Goal: Navigation & Orientation: Find specific page/section

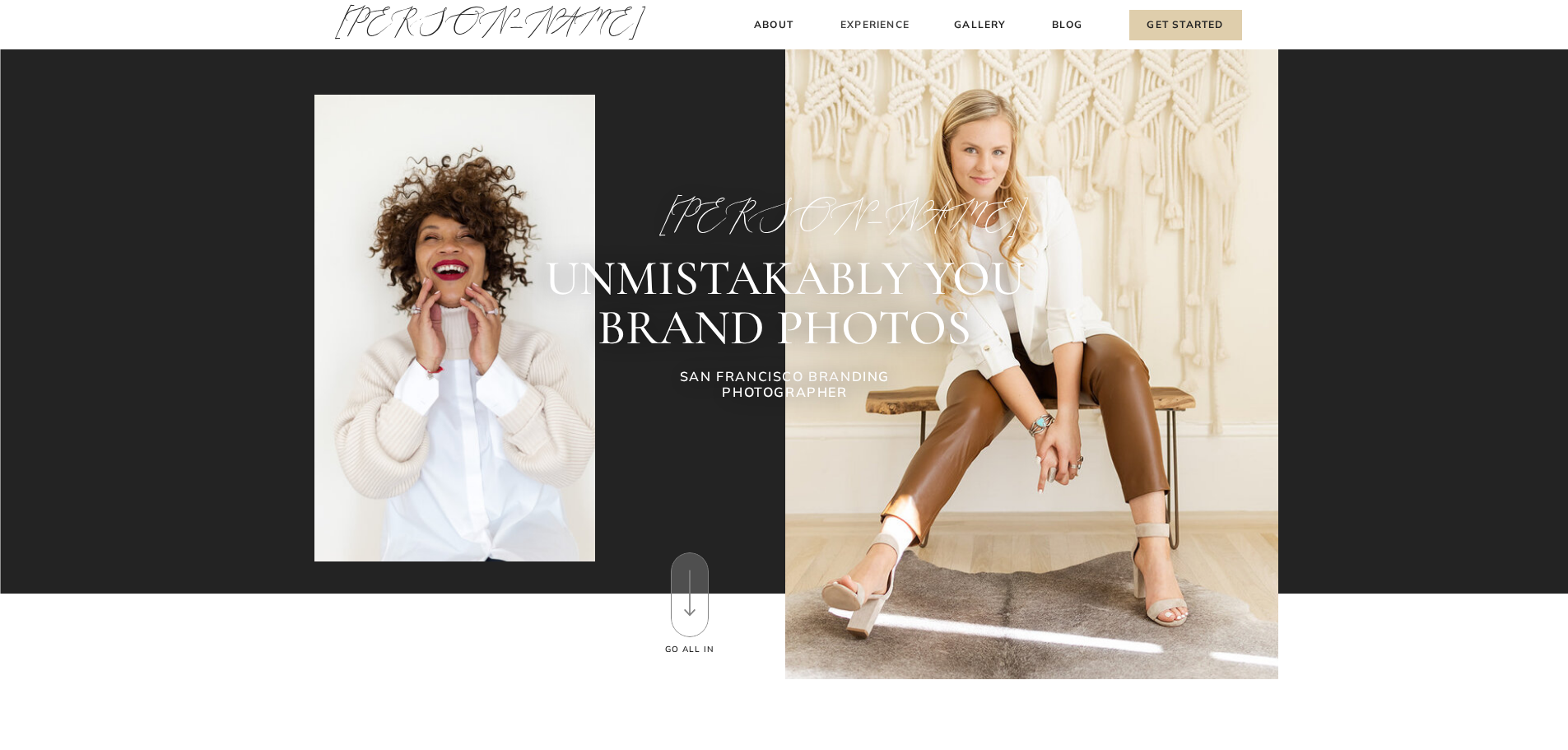
click at [865, 26] on h3 "Experience" at bounding box center [875, 25] width 73 height 17
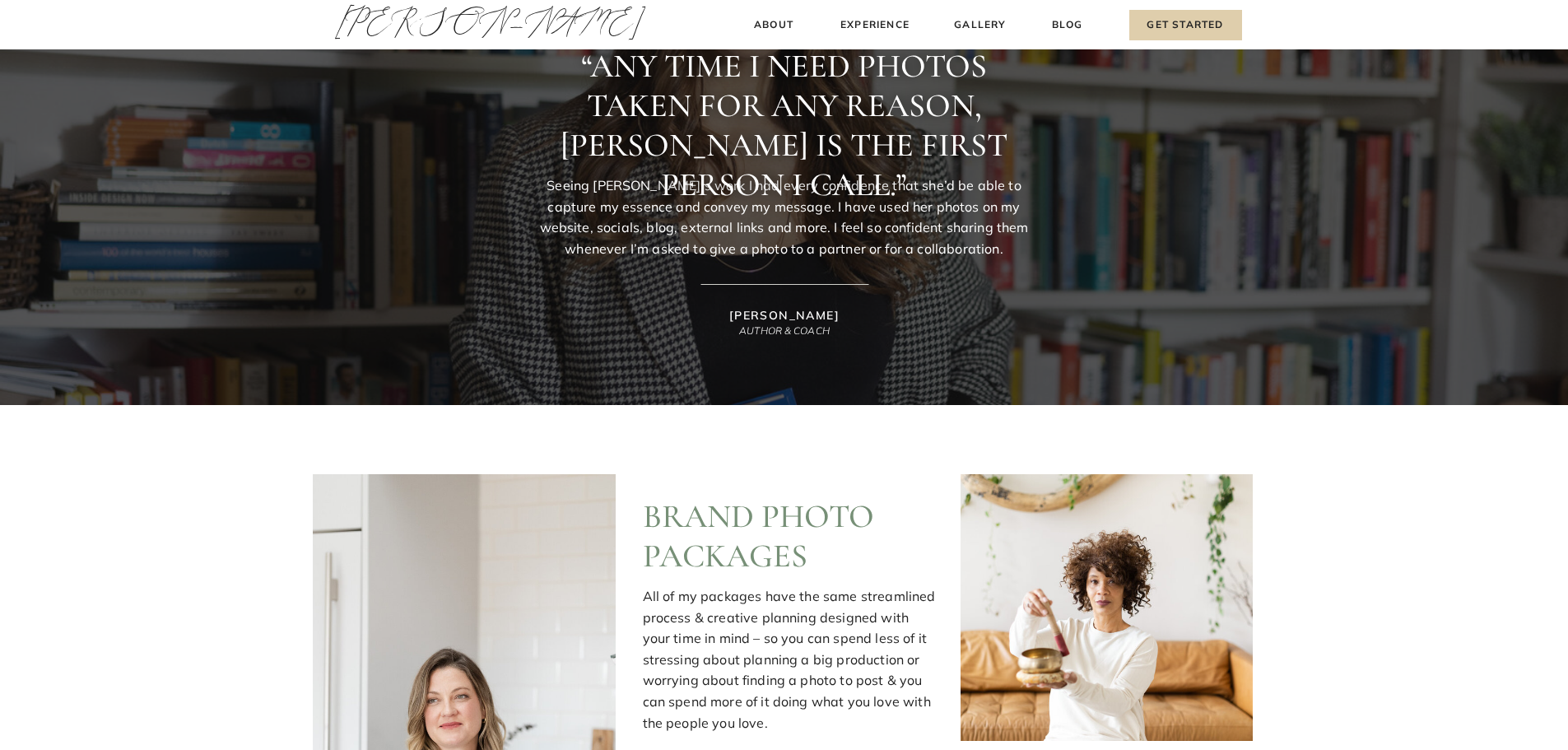
scroll to position [658, 0]
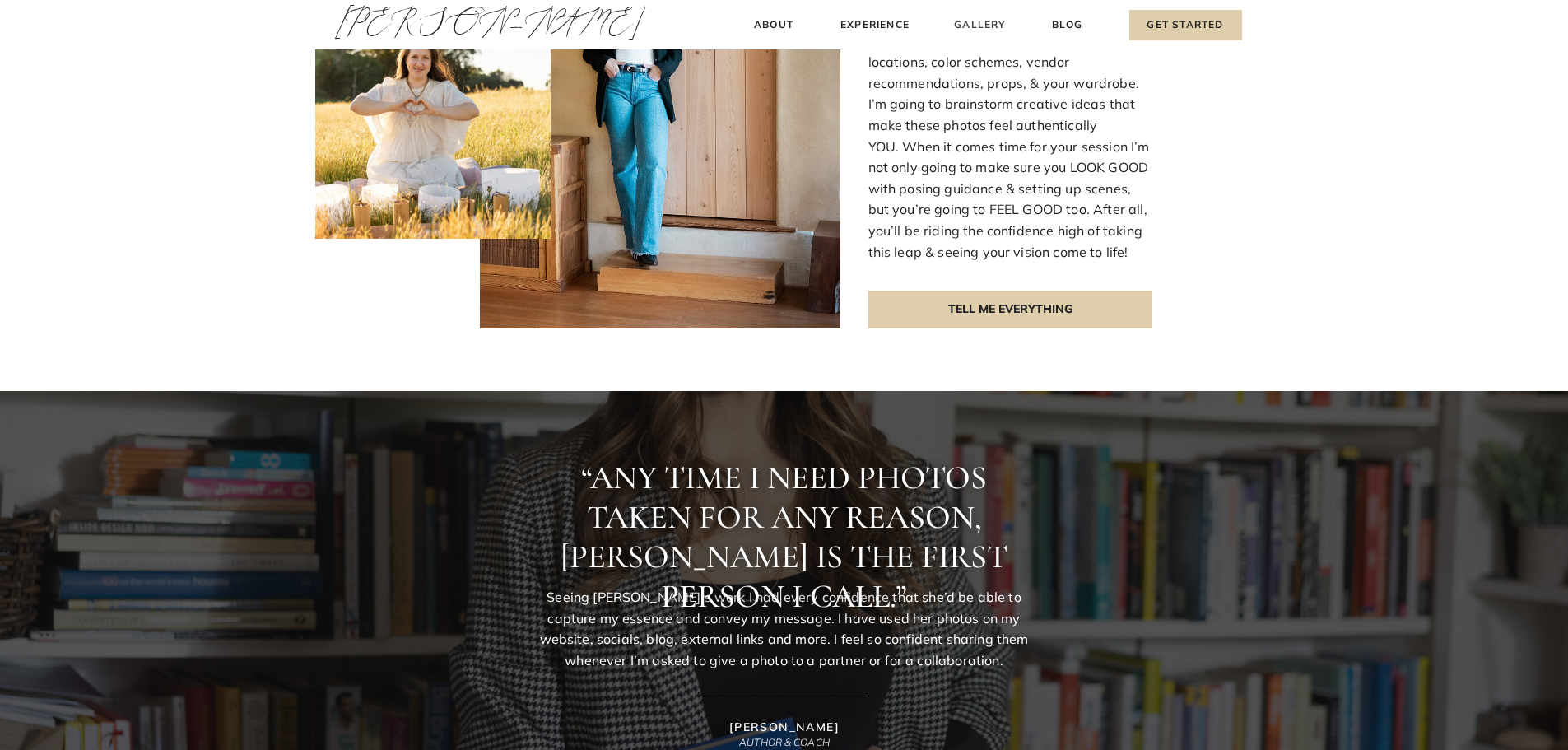
click at [997, 28] on h3 "Gallery" at bounding box center [980, 25] width 55 height 17
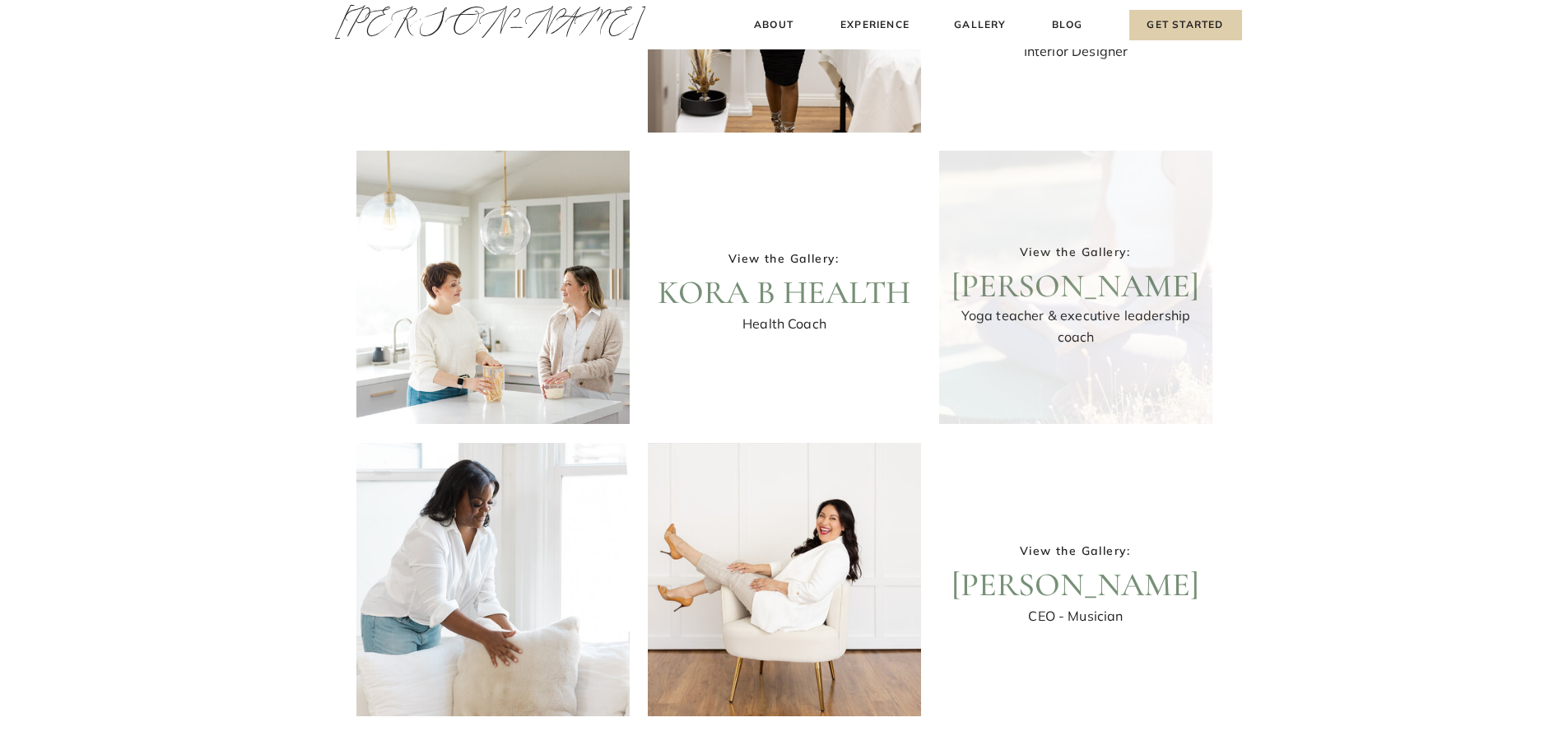
scroll to position [494, 0]
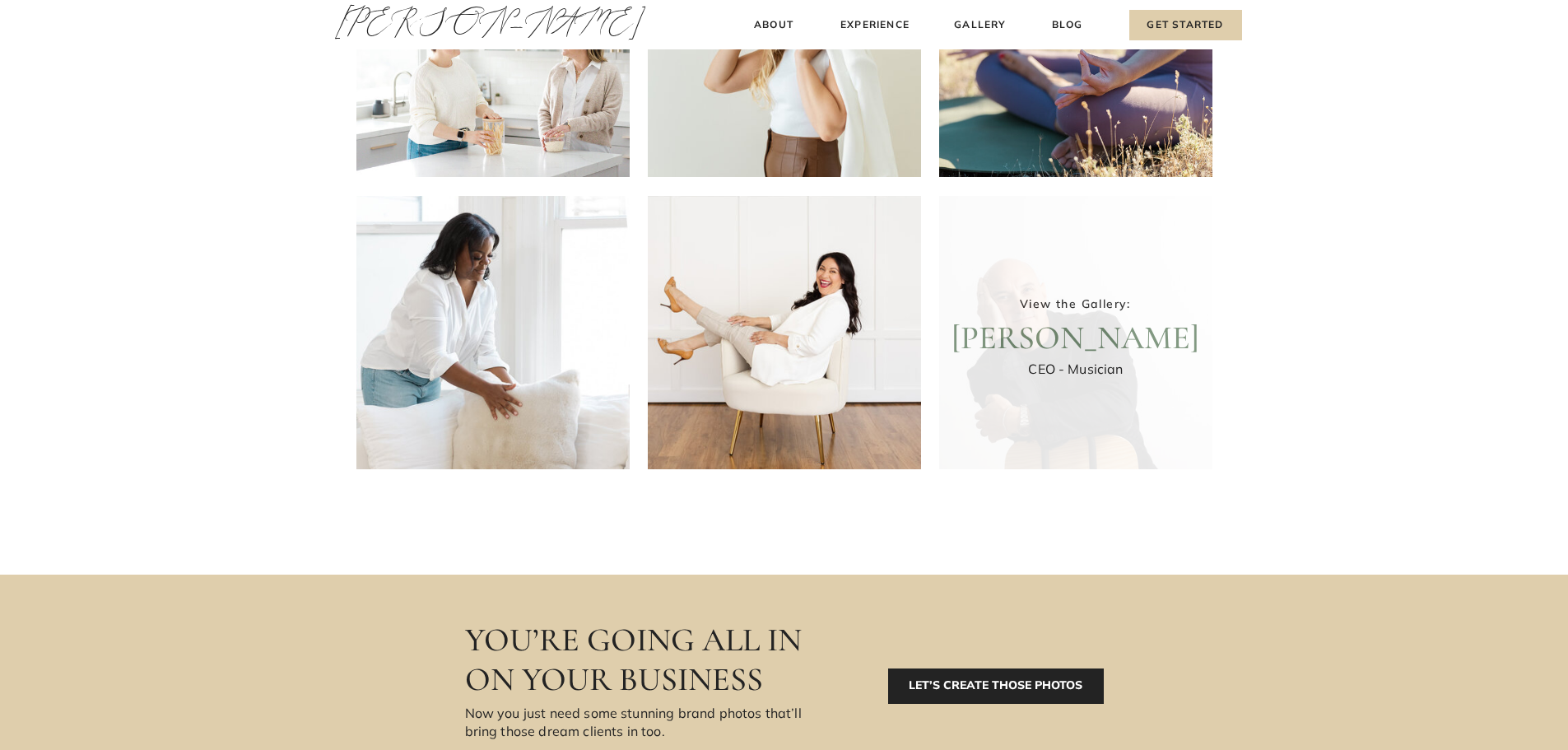
click at [1069, 315] on div at bounding box center [1075, 333] width 273 height 273
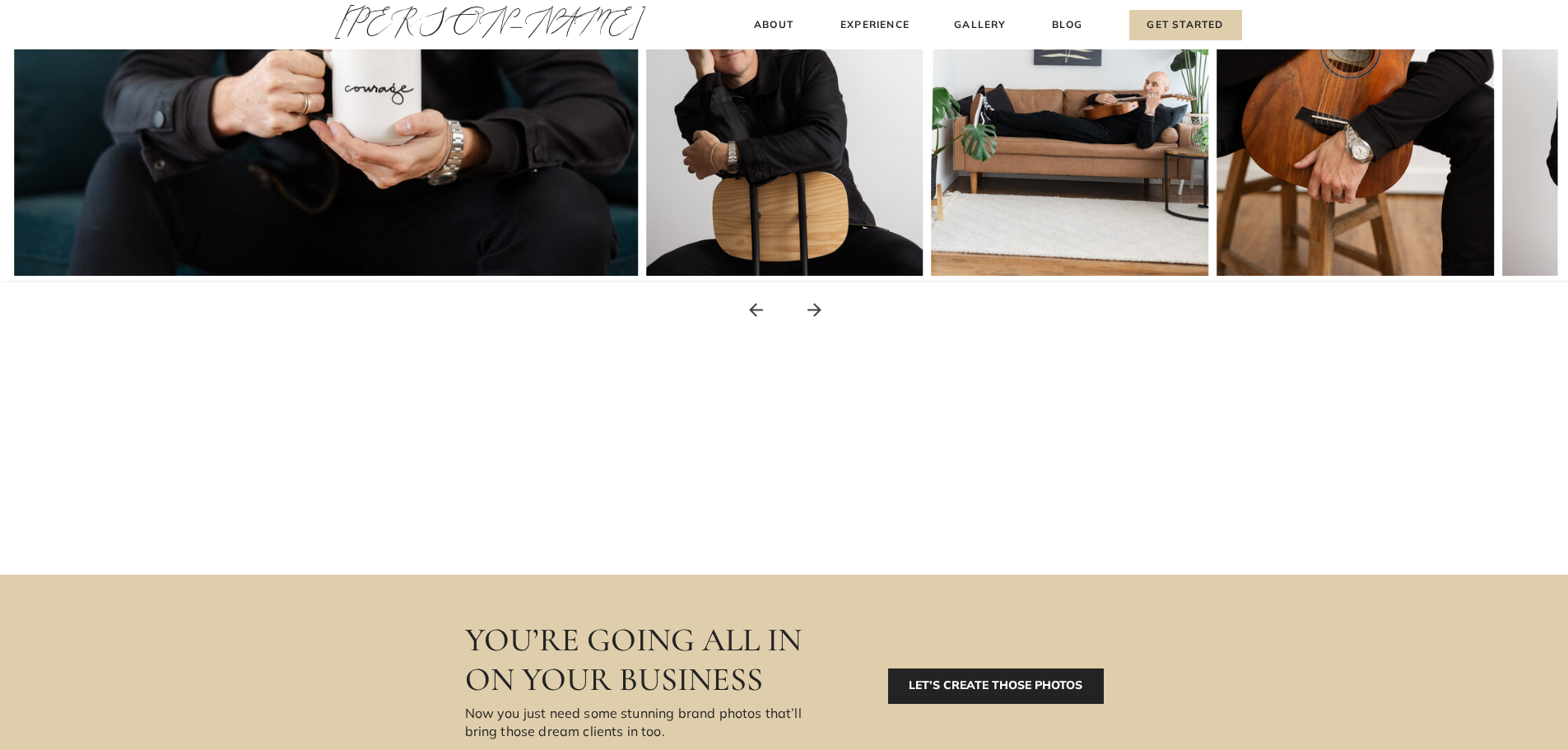
scroll to position [576, 0]
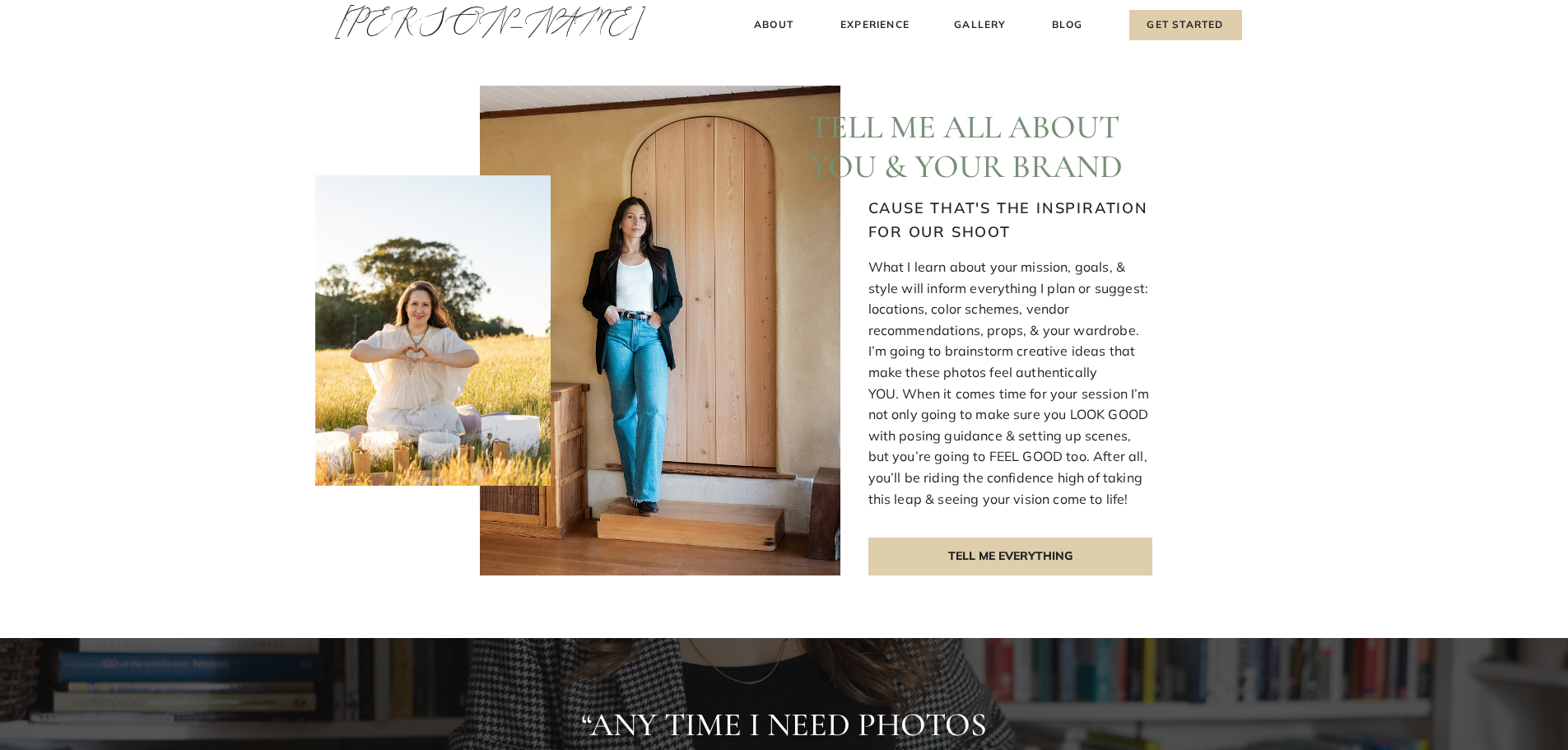
scroll to position [82, 0]
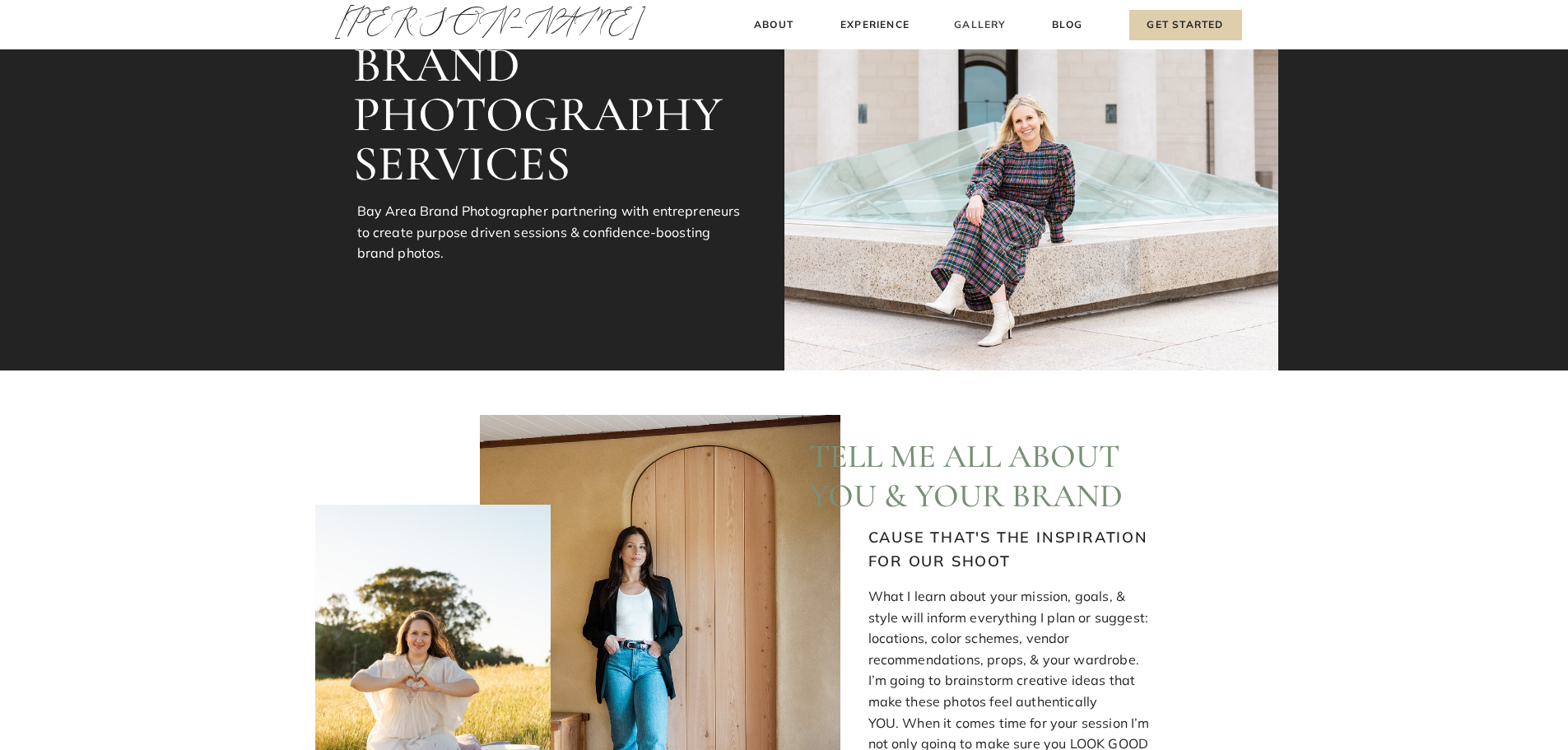
click at [987, 29] on h3 "Gallery" at bounding box center [980, 25] width 55 height 17
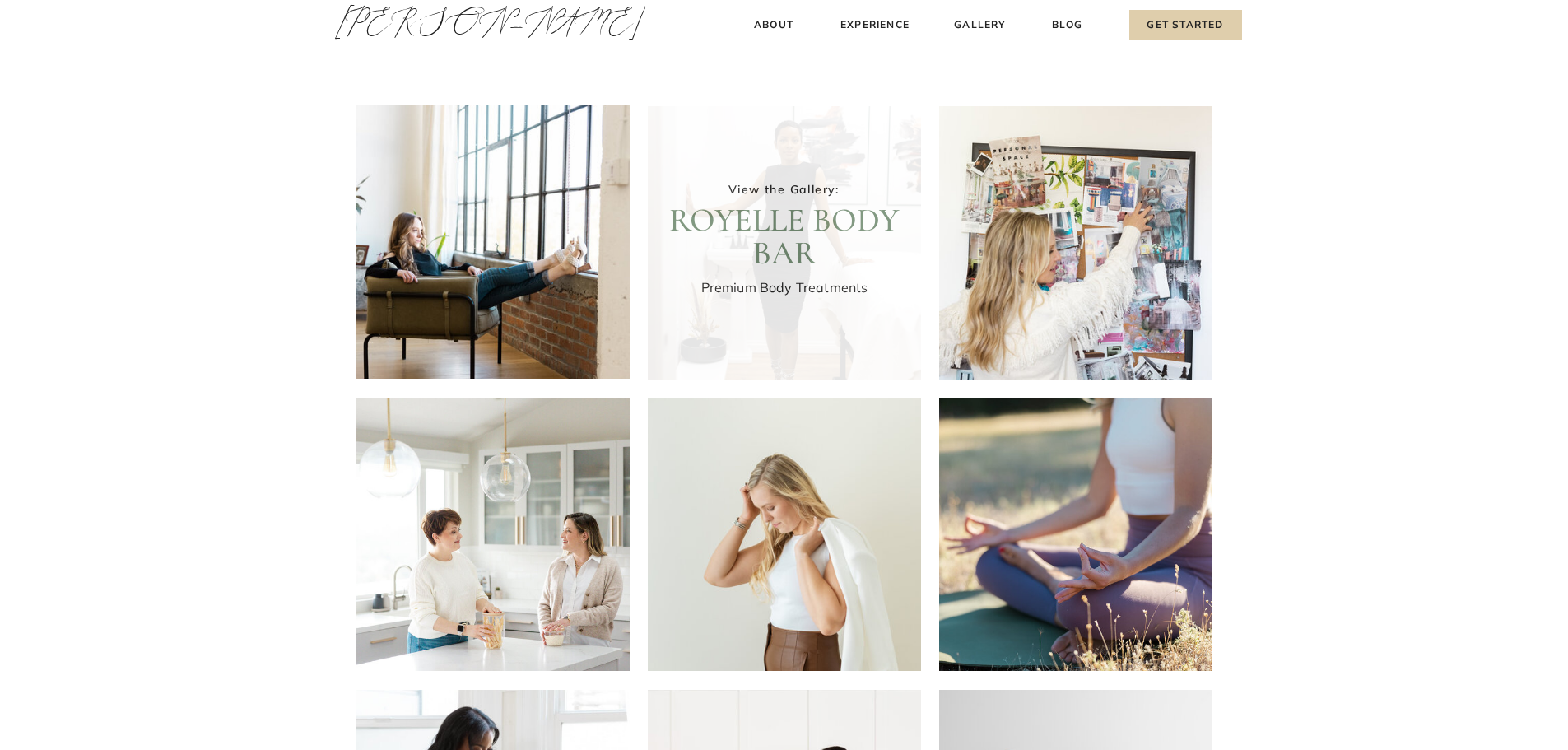
click at [772, 272] on div at bounding box center [784, 243] width 273 height 273
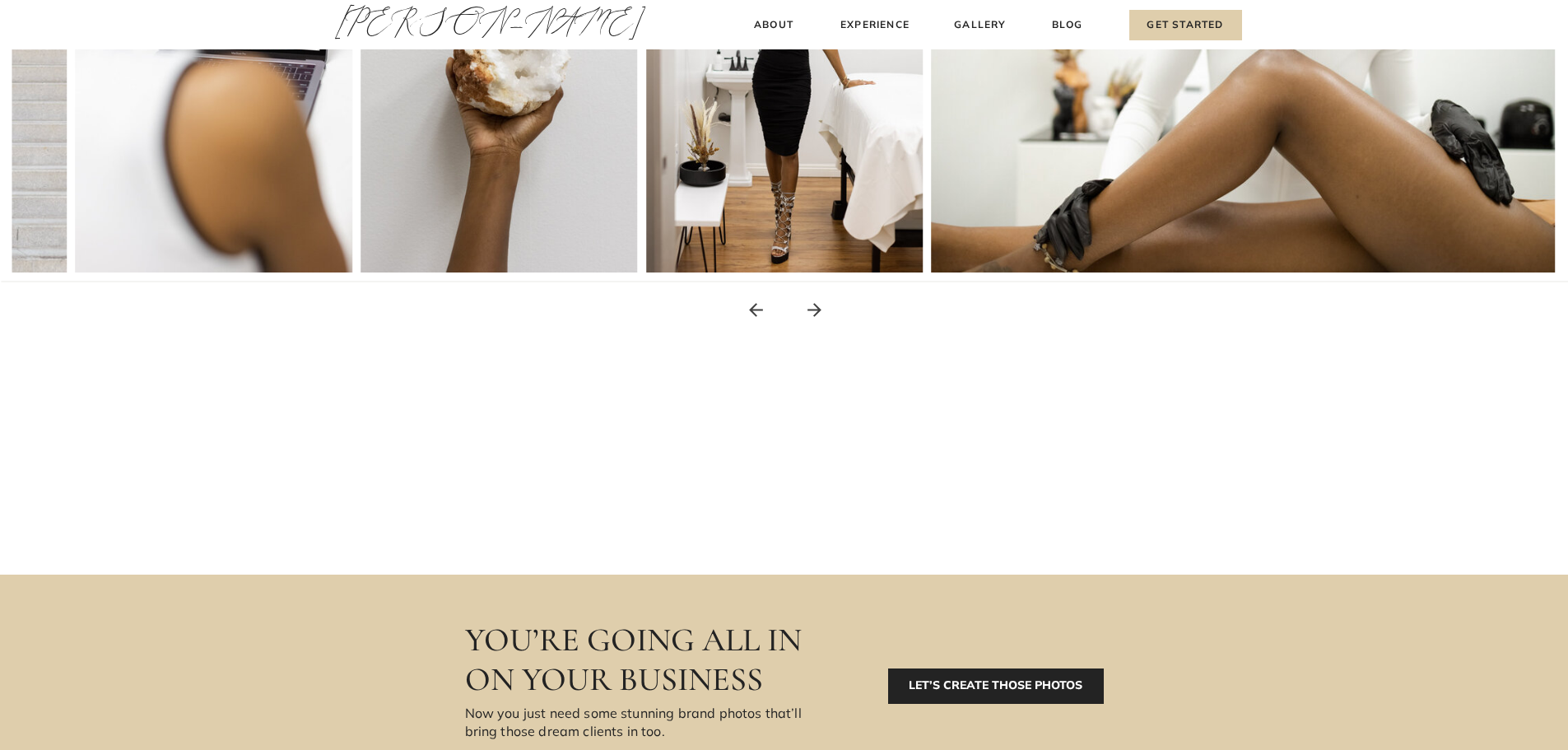
scroll to position [576, 0]
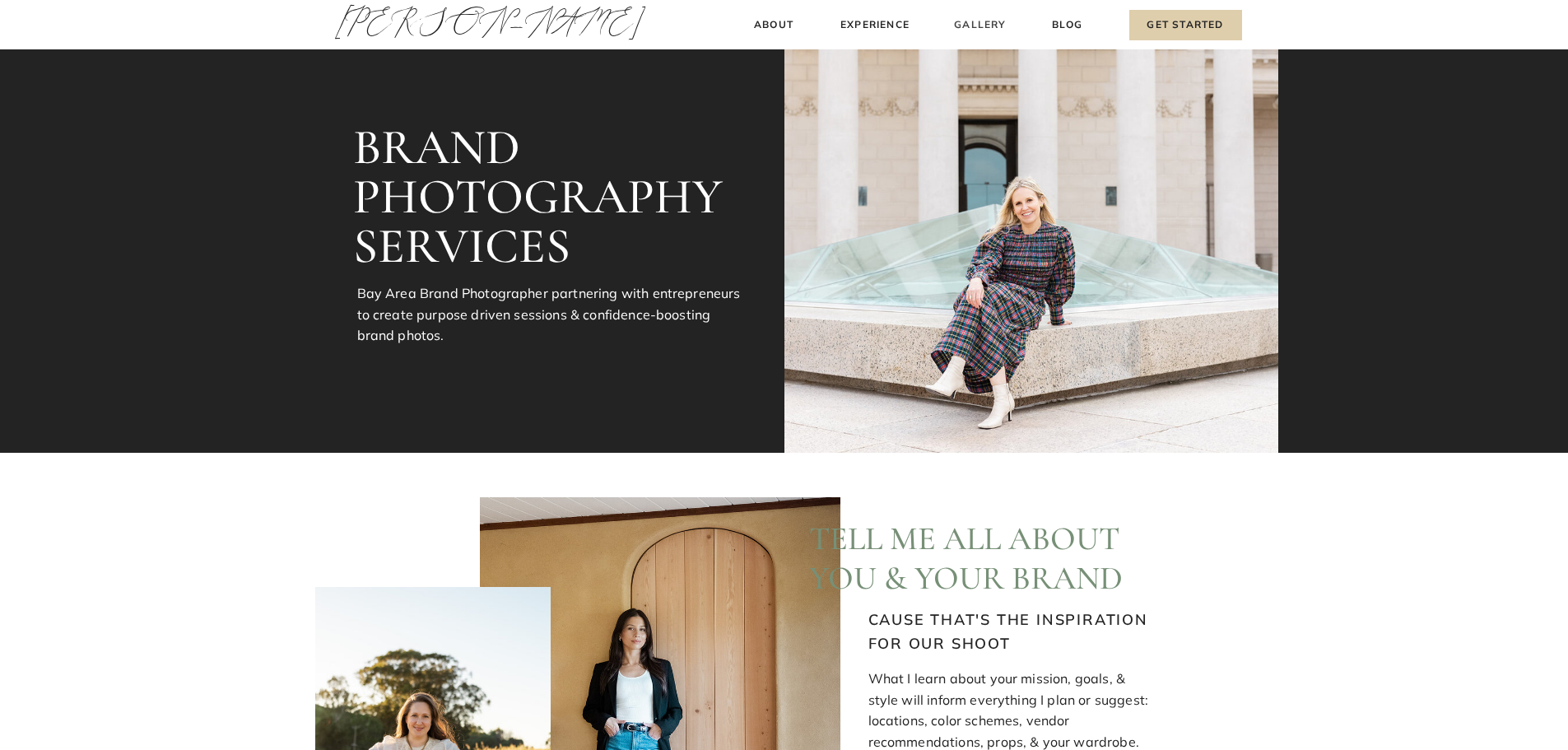
click at [976, 26] on h3 "Gallery" at bounding box center [980, 25] width 55 height 17
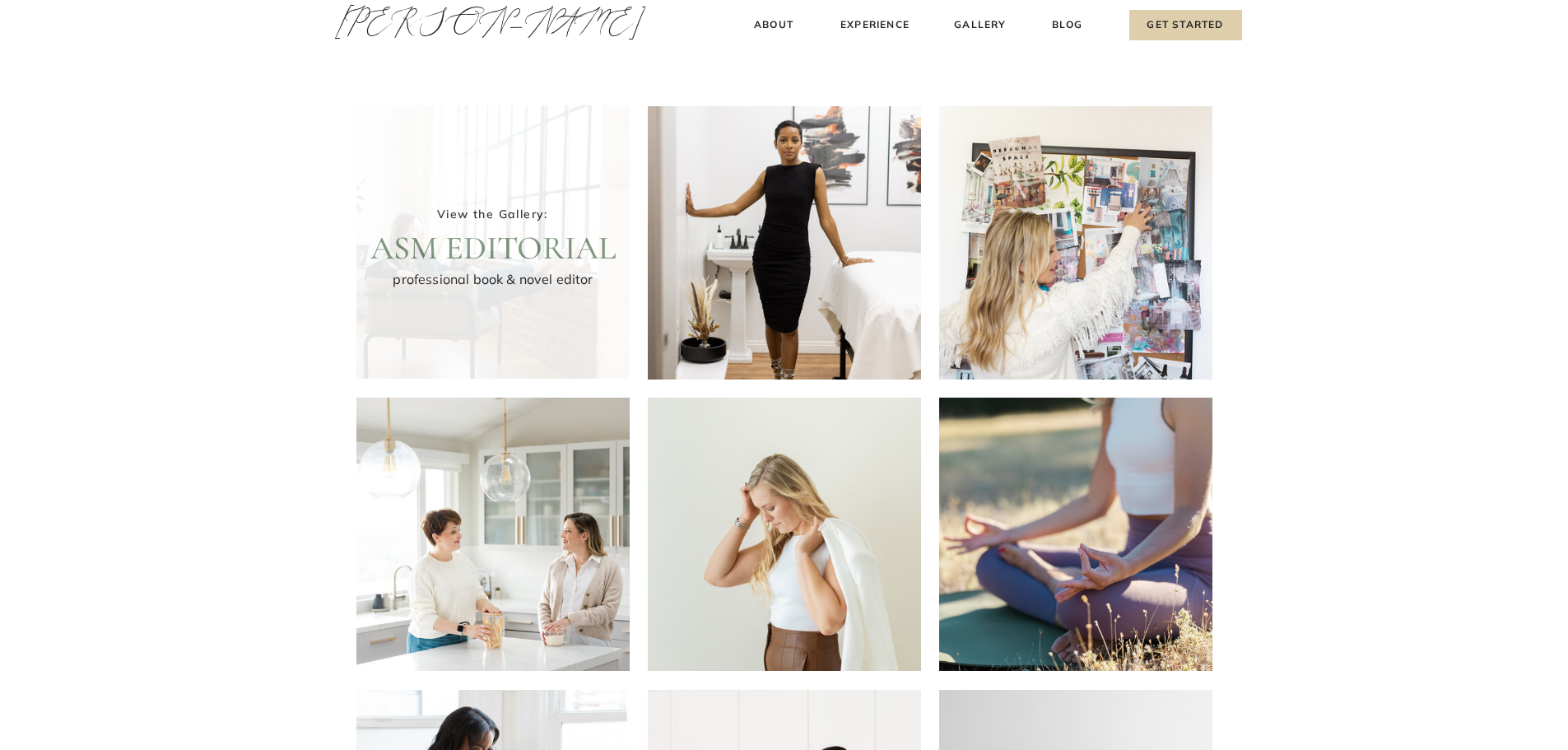
click at [496, 257] on div at bounding box center [493, 242] width 273 height 273
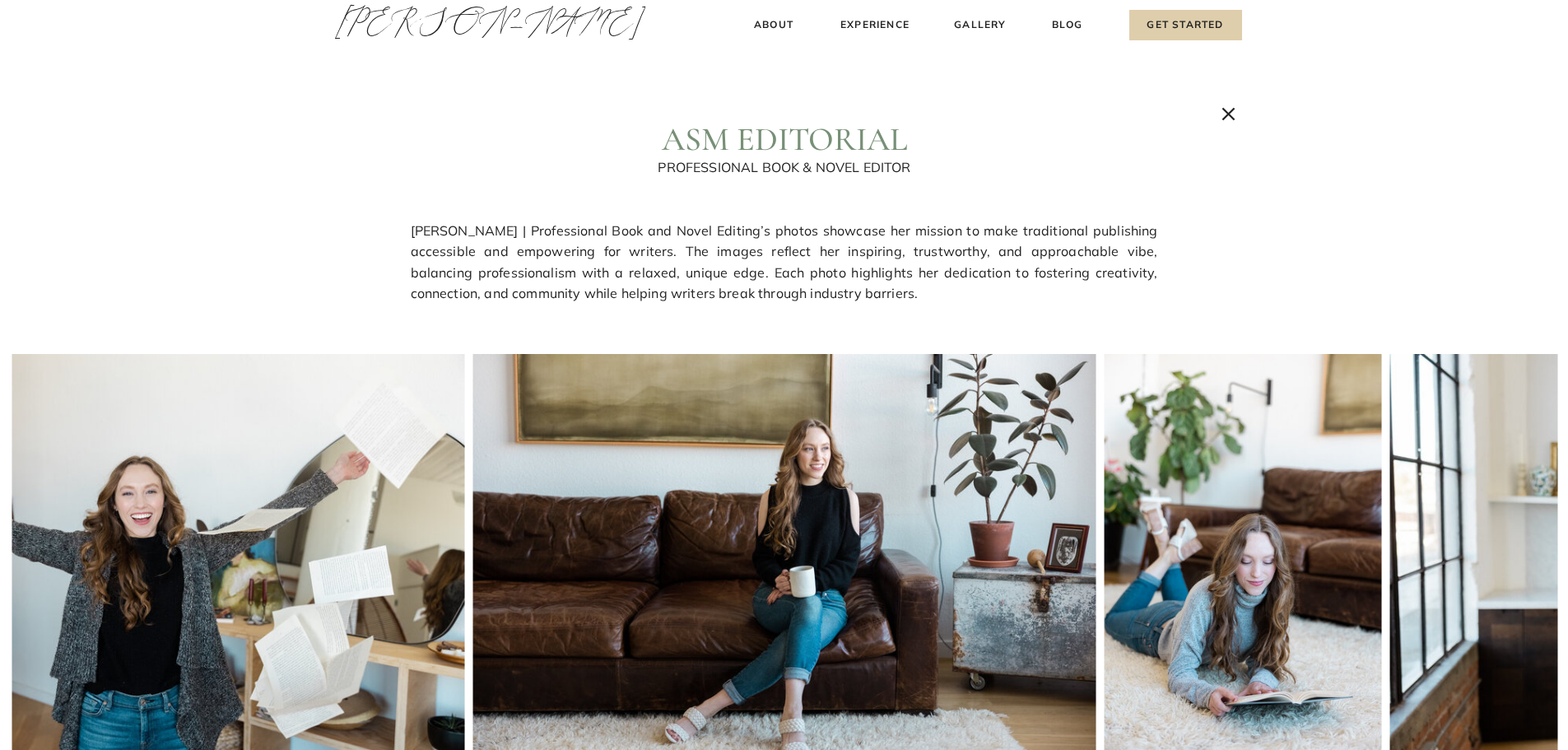
scroll to position [329, 0]
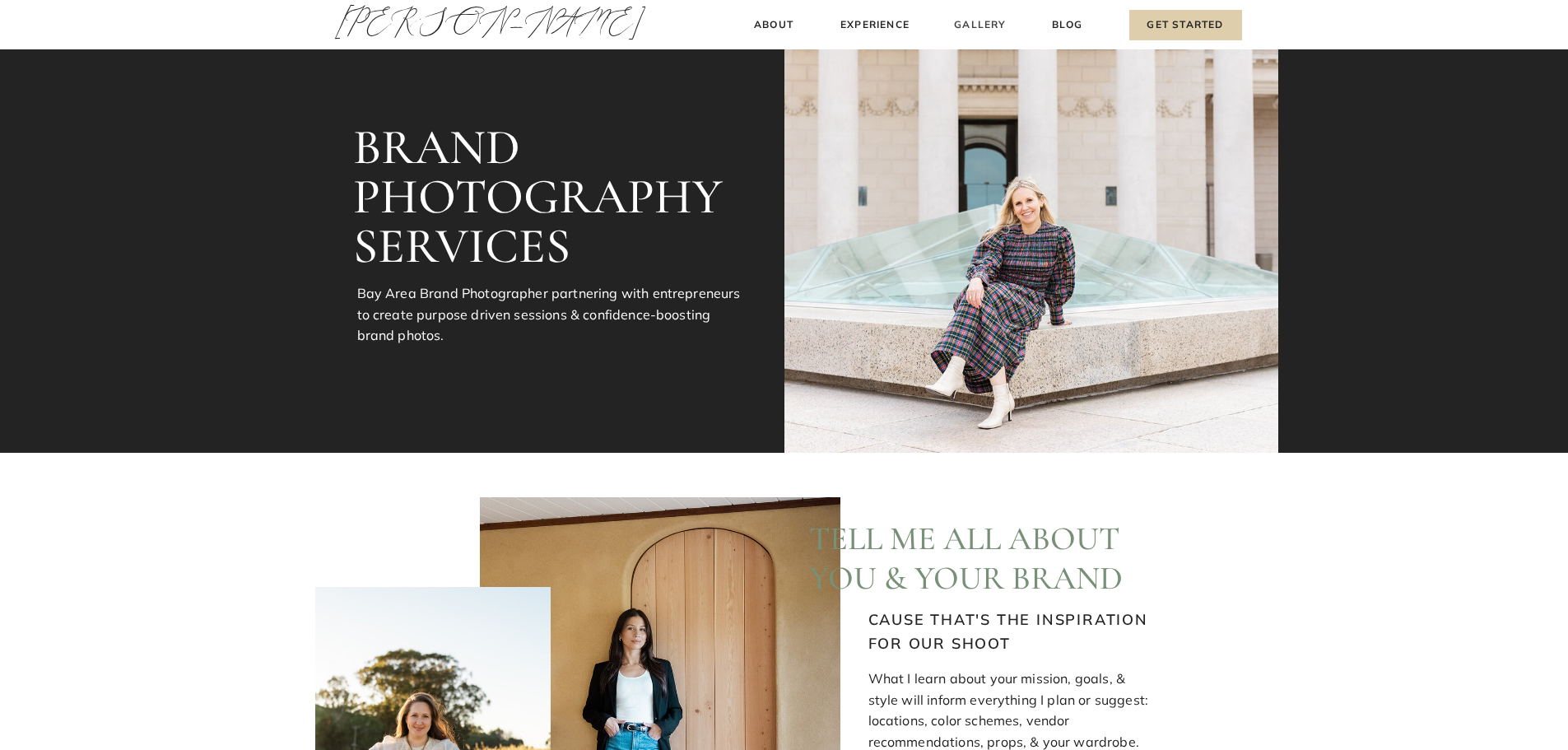
click at [975, 22] on h3 "Gallery" at bounding box center [980, 25] width 55 height 17
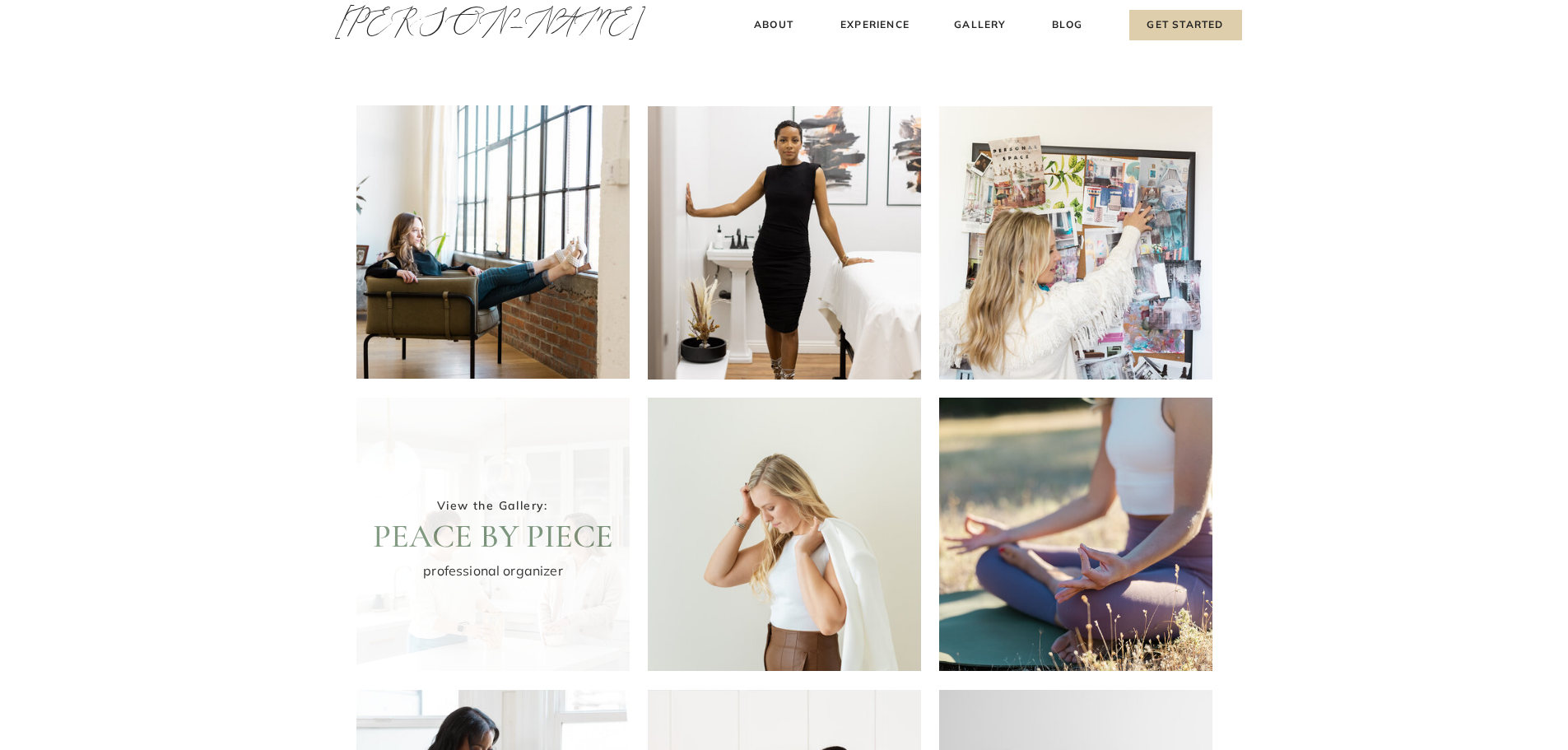
click at [537, 522] on div at bounding box center [493, 534] width 273 height 273
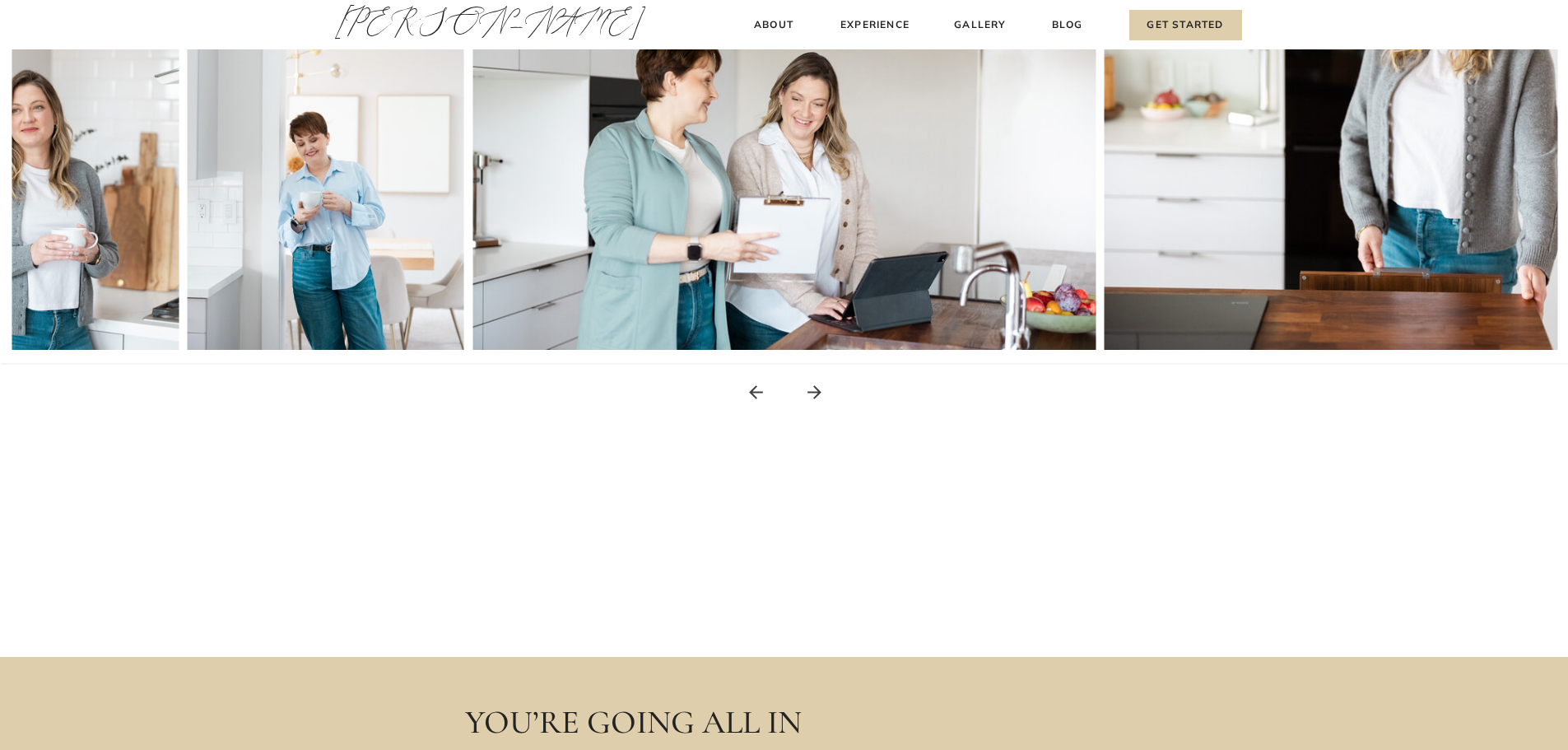
scroll to position [658, 0]
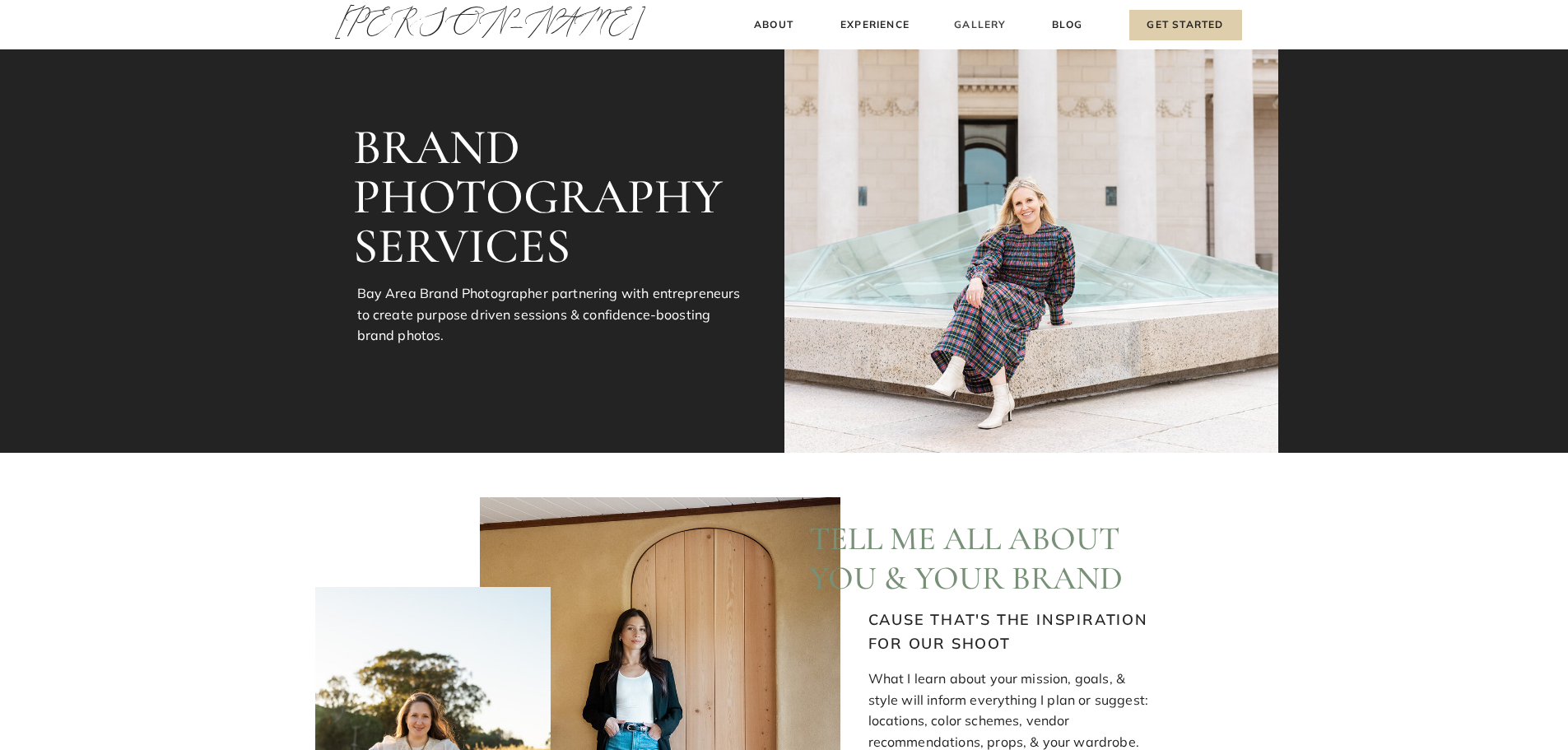
click at [978, 27] on h3 "Gallery" at bounding box center [980, 25] width 55 height 17
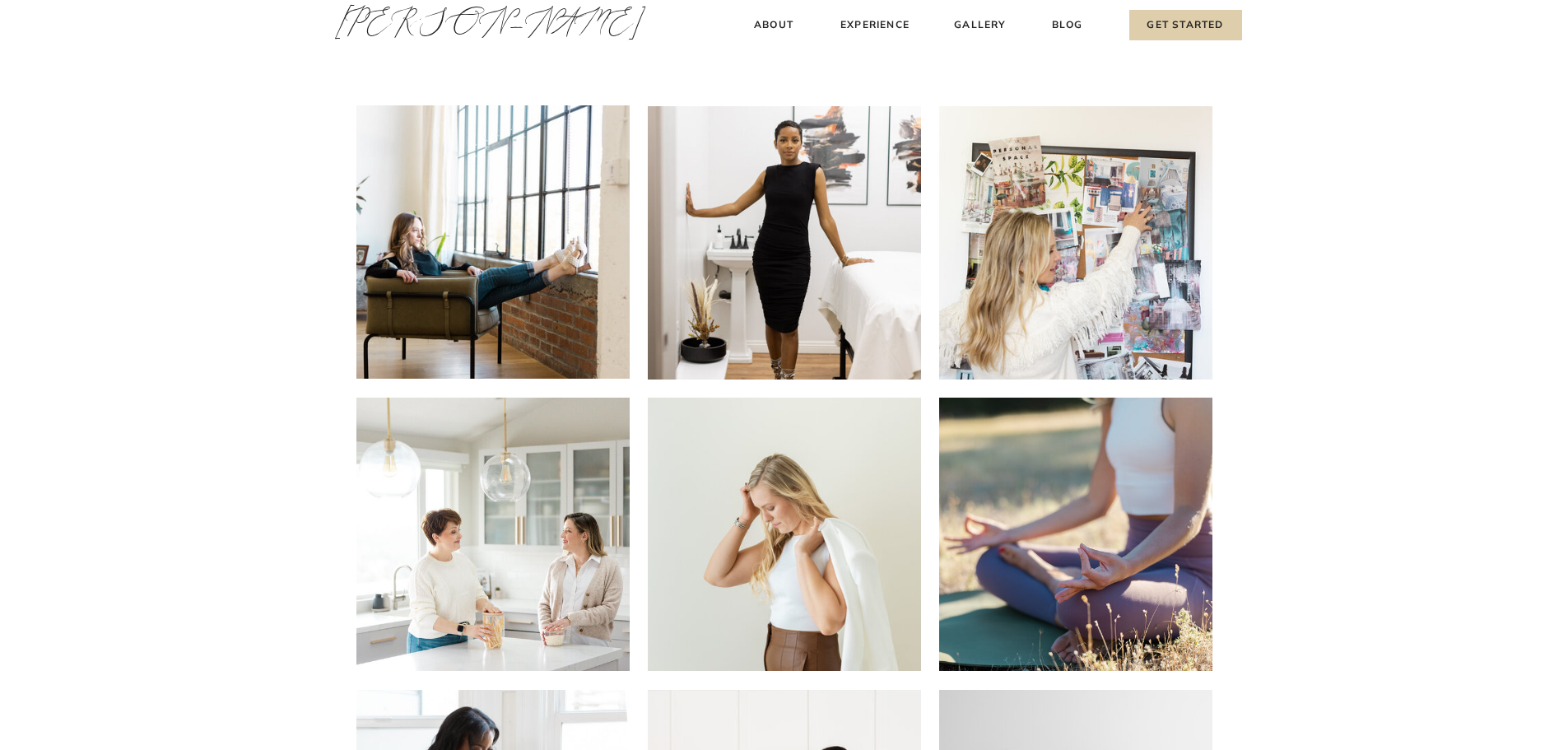
scroll to position [329, 0]
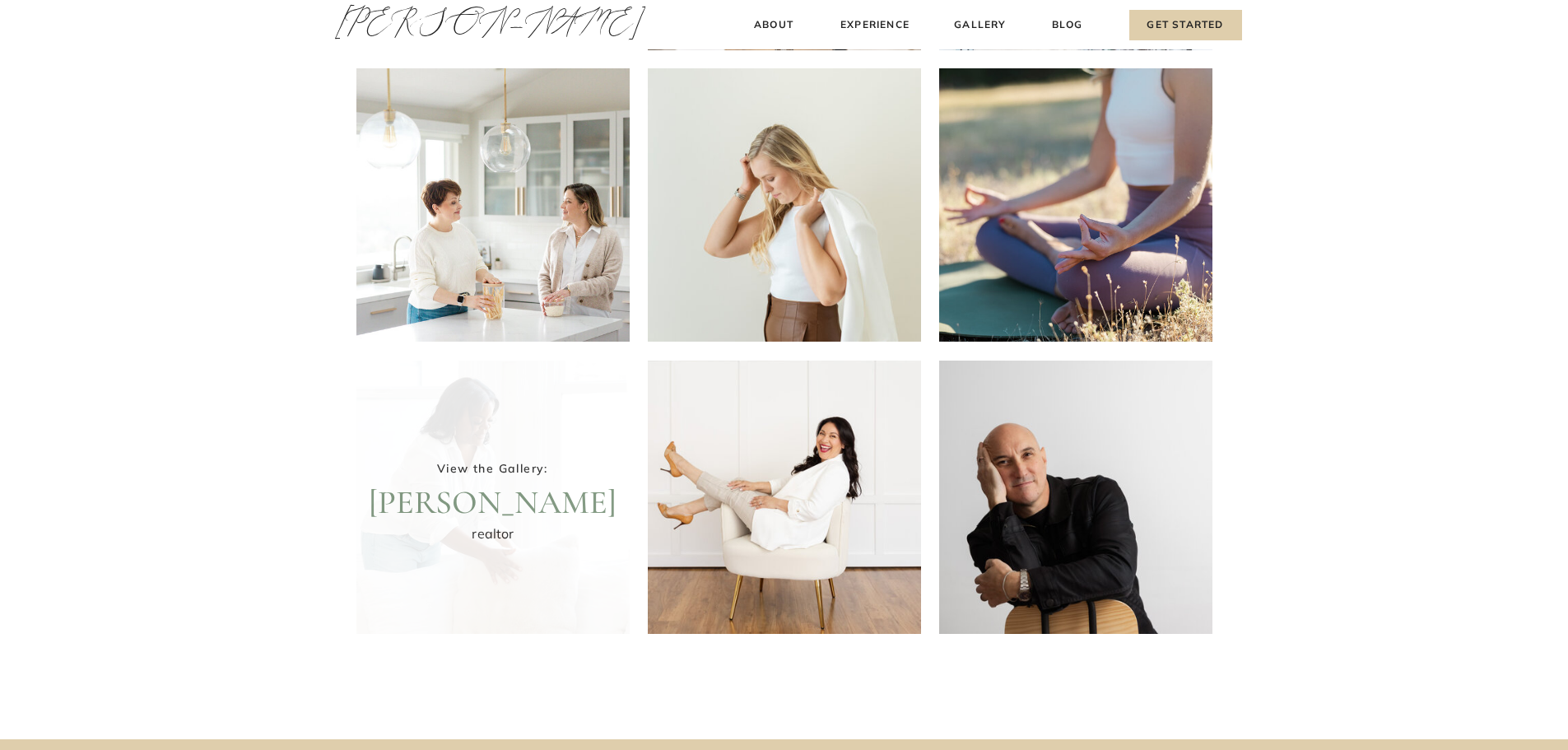
click at [483, 485] on div at bounding box center [493, 497] width 273 height 273
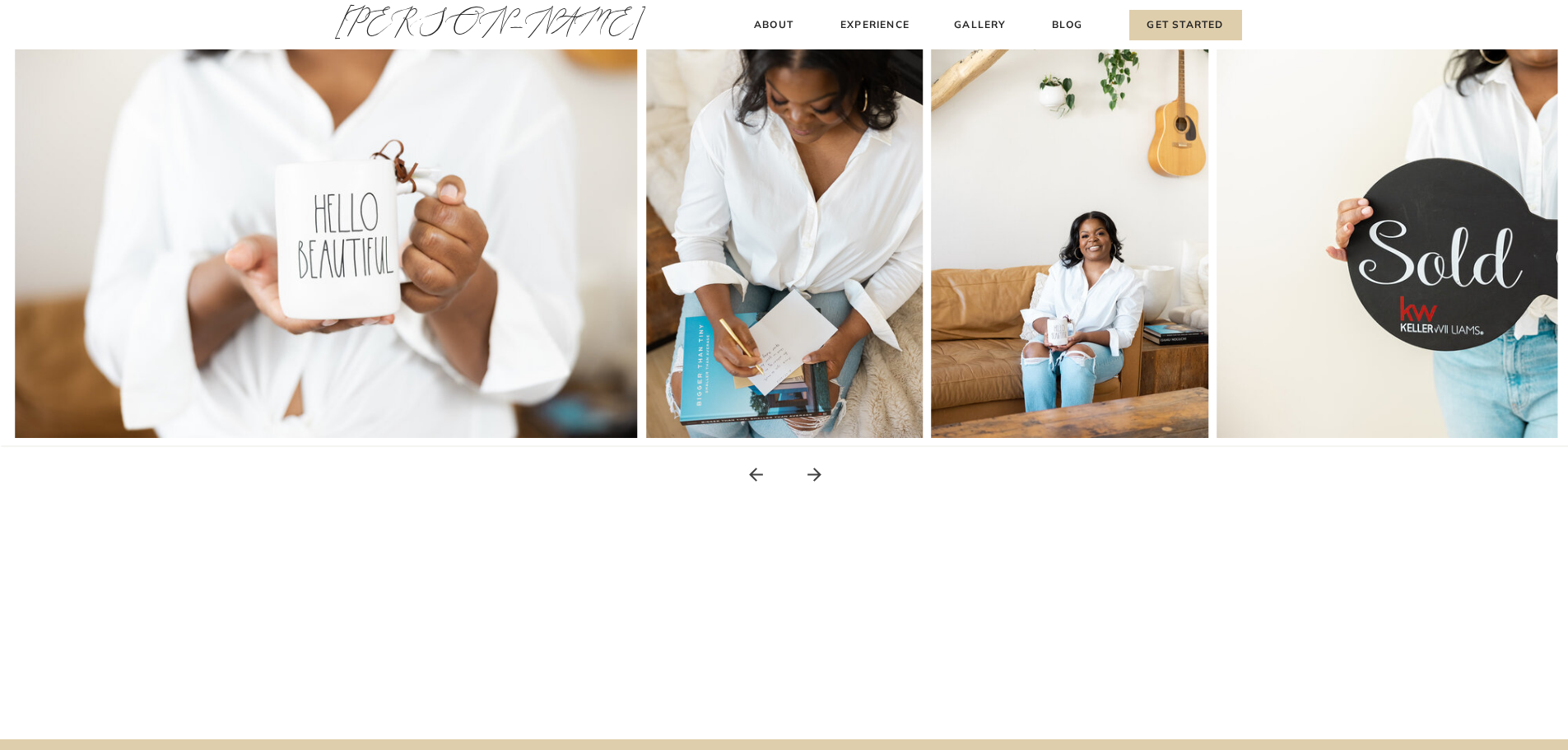
scroll to position [165, 0]
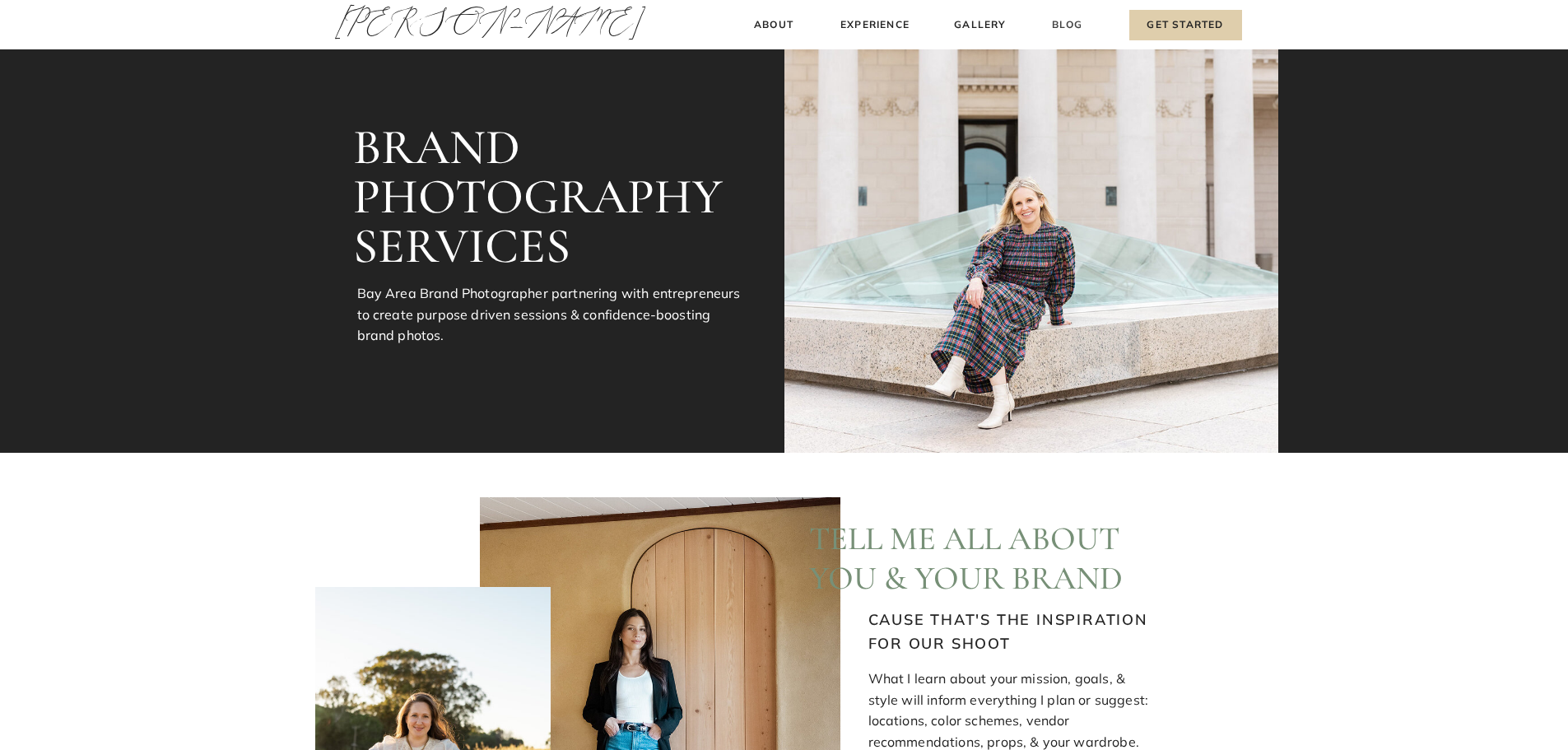
click at [1057, 21] on h3 "Blog" at bounding box center [1067, 25] width 38 height 17
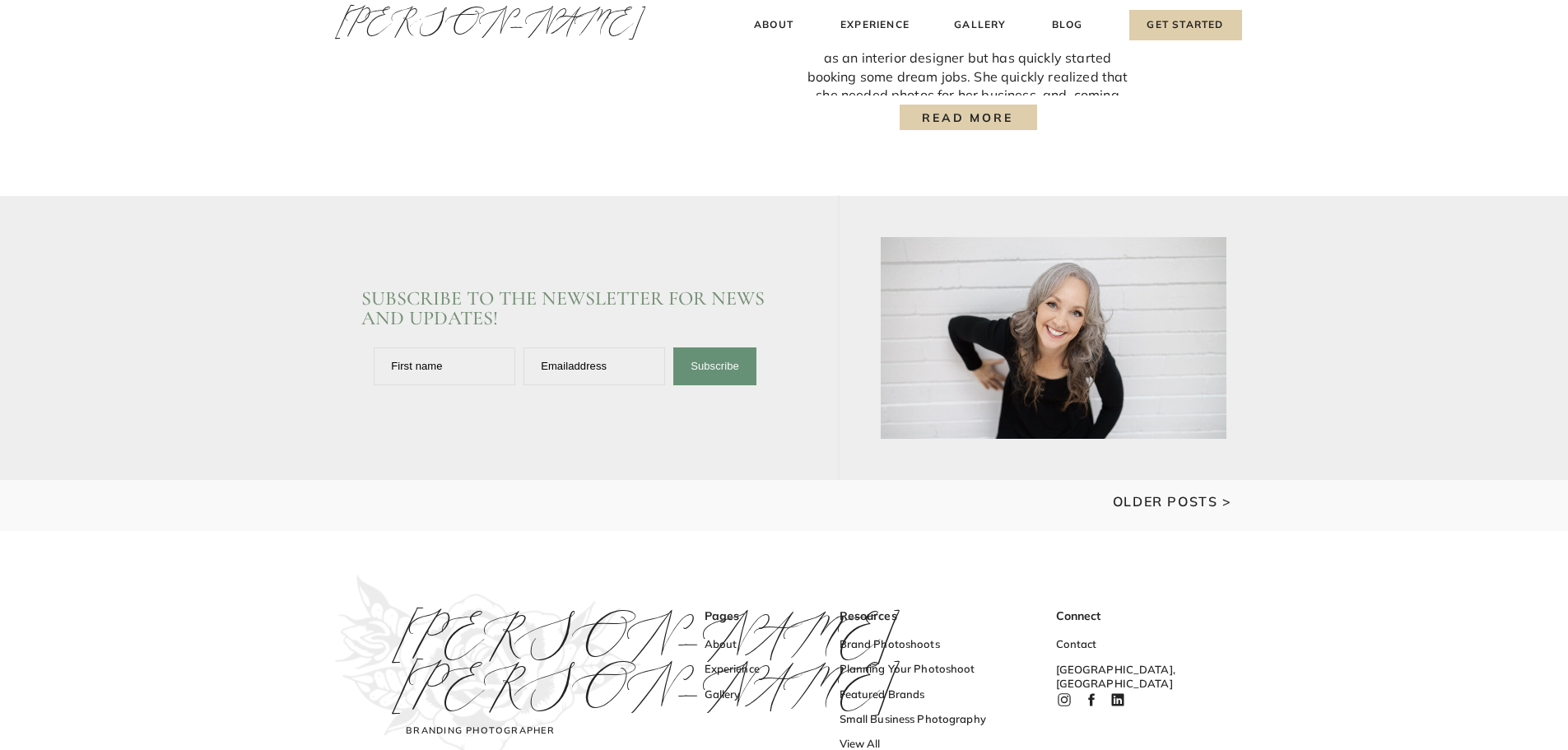
scroll to position [2360, 0]
